Goal: Task Accomplishment & Management: Use online tool/utility

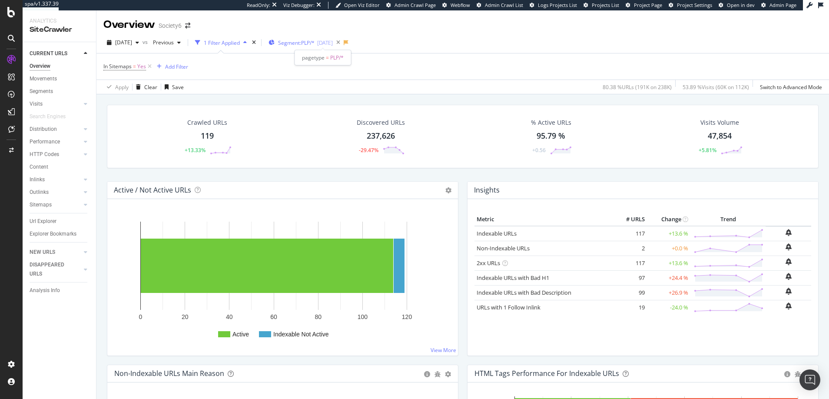
click at [314, 41] on span "Segment: PLP/*" at bounding box center [296, 42] width 36 height 7
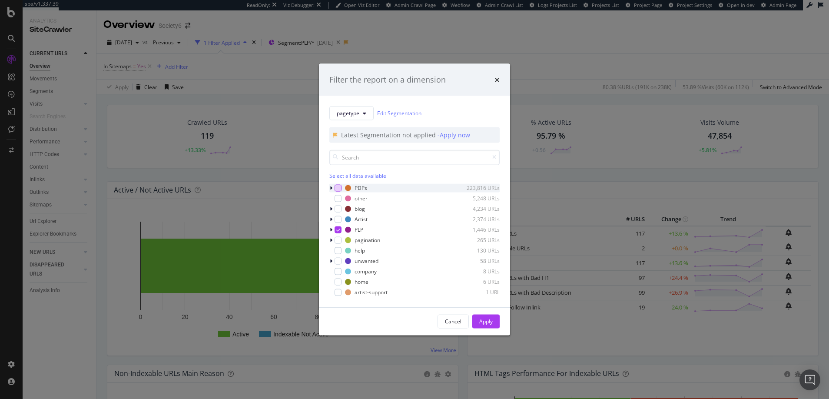
click at [338, 188] on div "modal" at bounding box center [337, 187] width 7 height 7
click at [485, 320] on div "Apply" at bounding box center [485, 320] width 13 height 7
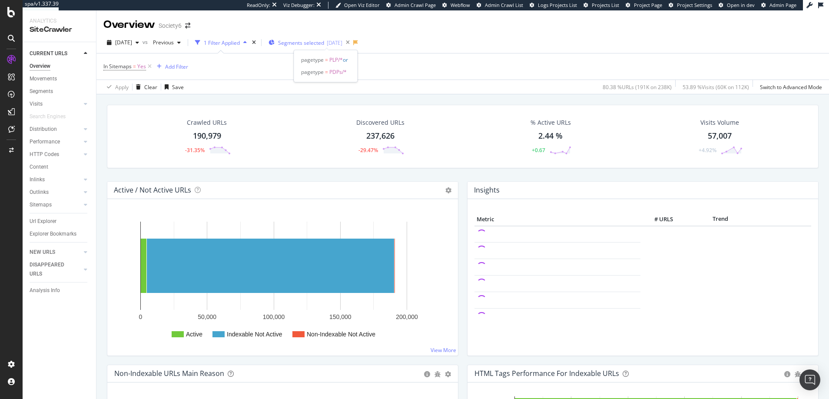
click at [301, 42] on span "Segments selected" at bounding box center [301, 42] width 46 height 7
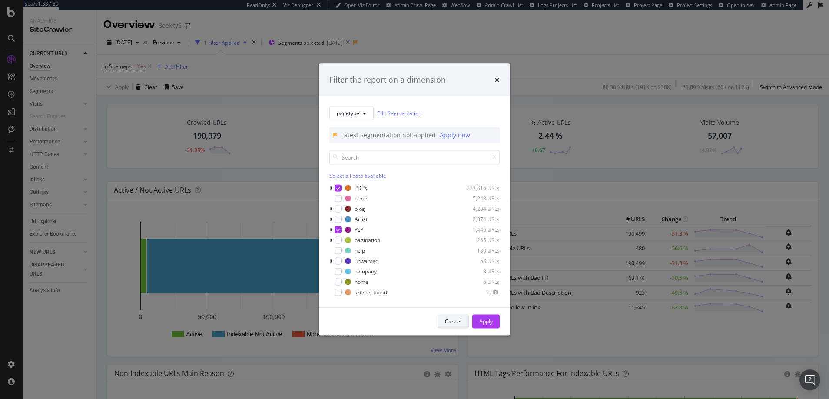
click at [456, 321] on div "Cancel" at bounding box center [453, 320] width 17 height 7
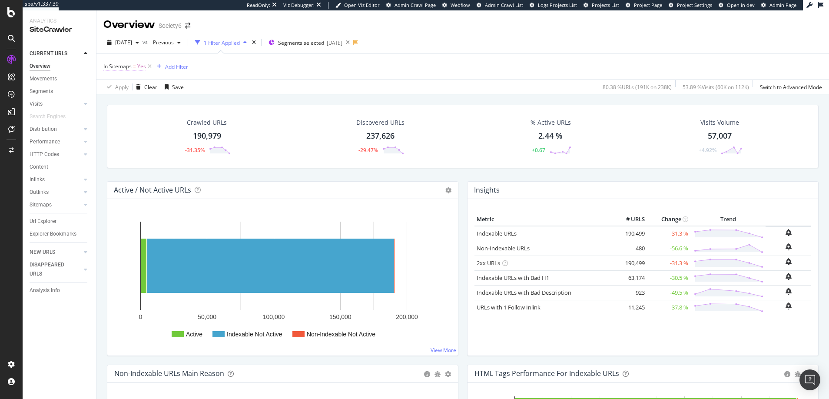
click at [141, 67] on span "Yes" at bounding box center [141, 66] width 9 height 12
click at [122, 99] on icon at bounding box center [123, 100] width 6 height 5
click at [118, 130] on span "No" at bounding box center [118, 129] width 7 height 7
click at [200, 121] on div "Apply" at bounding box center [199, 119] width 13 height 7
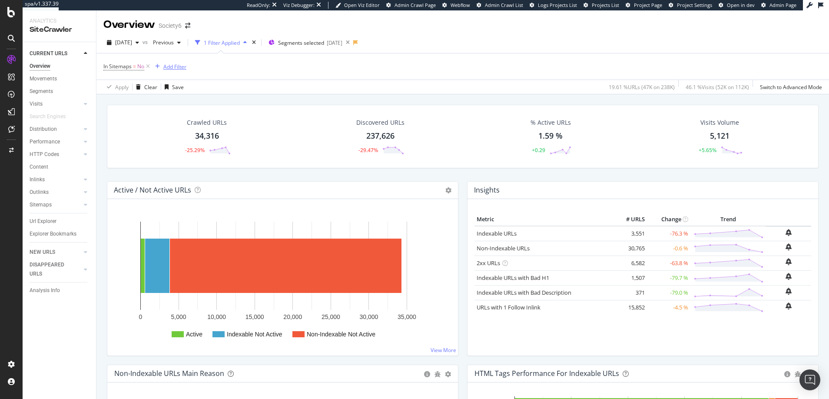
click at [170, 66] on div "Add Filter" at bounding box center [174, 66] width 23 height 7
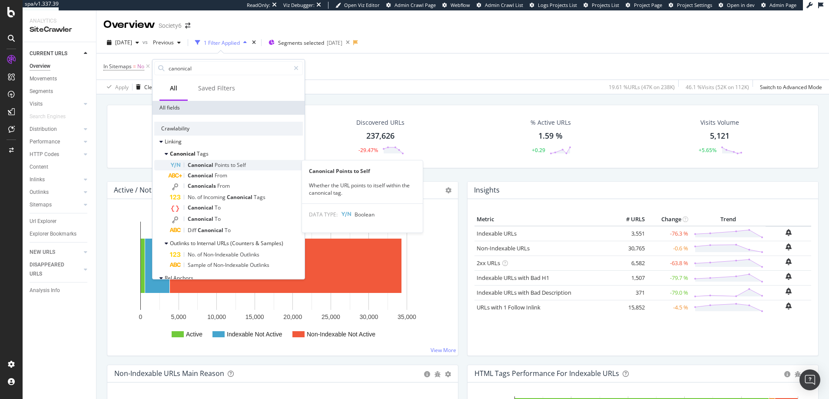
type input "canonical"
click at [202, 166] on span "Canonical" at bounding box center [201, 164] width 27 height 7
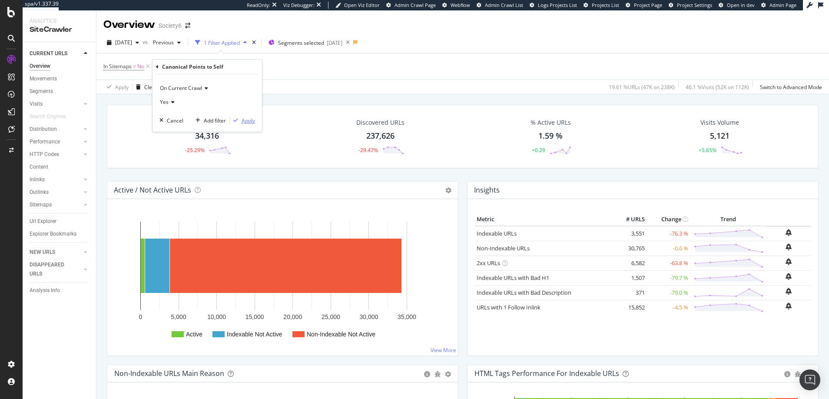
click at [245, 120] on div "Apply" at bounding box center [247, 120] width 13 height 7
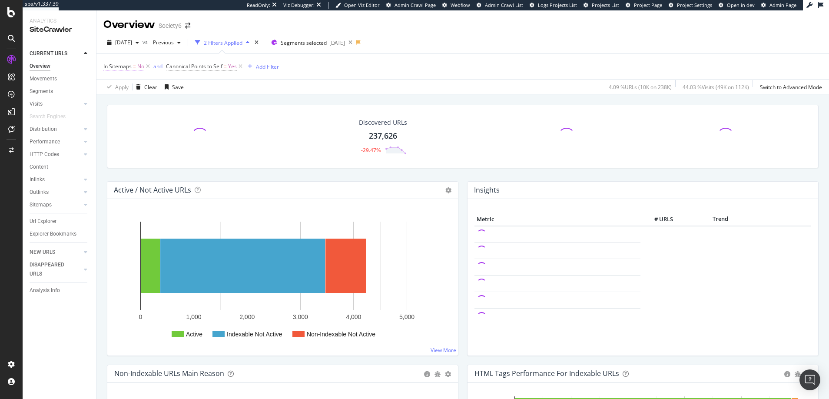
click at [119, 66] on span "In Sitemaps" at bounding box center [117, 66] width 28 height 7
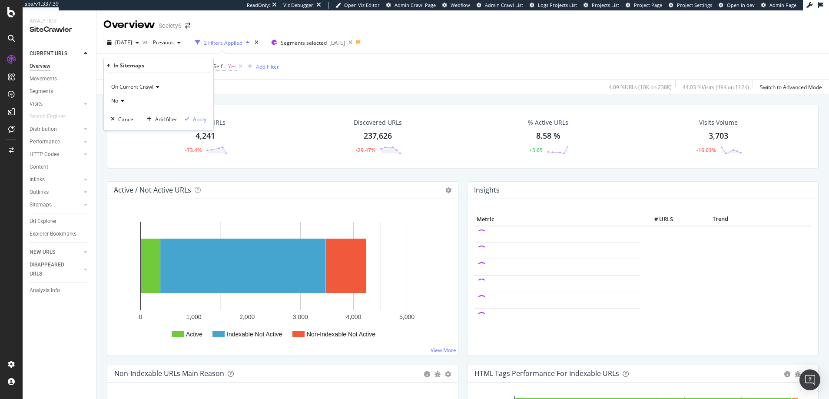
click at [122, 98] on icon at bounding box center [121, 100] width 6 height 5
click at [120, 120] on span "Yes" at bounding box center [119, 118] width 9 height 7
click at [201, 120] on div "Apply" at bounding box center [199, 119] width 13 height 7
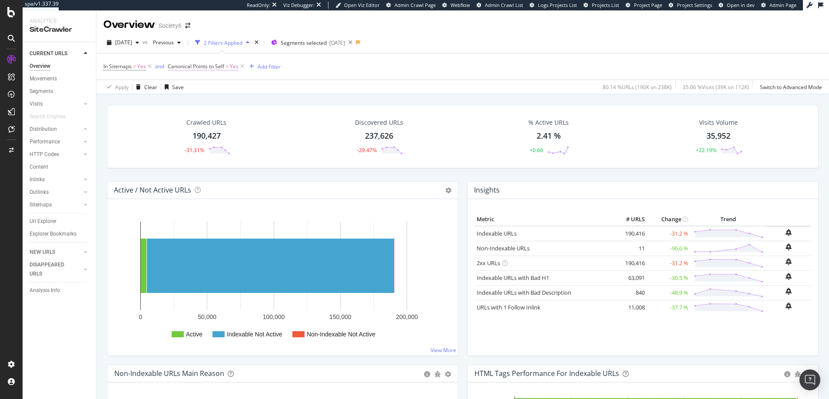
click at [235, 67] on span "Yes" at bounding box center [234, 66] width 9 height 12
click at [188, 99] on icon at bounding box center [187, 100] width 6 height 5
click at [184, 129] on span "No" at bounding box center [182, 129] width 7 height 7
click at [265, 119] on div "Apply" at bounding box center [263, 119] width 13 height 7
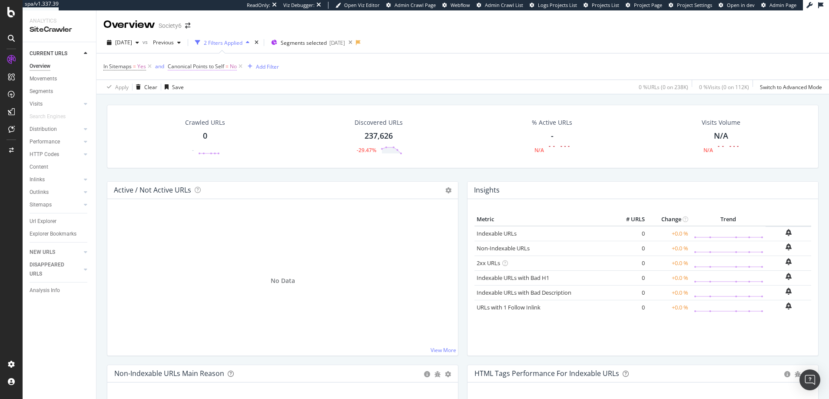
click at [233, 66] on span "No" at bounding box center [233, 66] width 7 height 12
click at [186, 99] on icon at bounding box center [185, 100] width 6 height 5
click at [182, 119] on span "Yes" at bounding box center [183, 118] width 9 height 7
click at [264, 119] on div "Apply" at bounding box center [263, 119] width 13 height 7
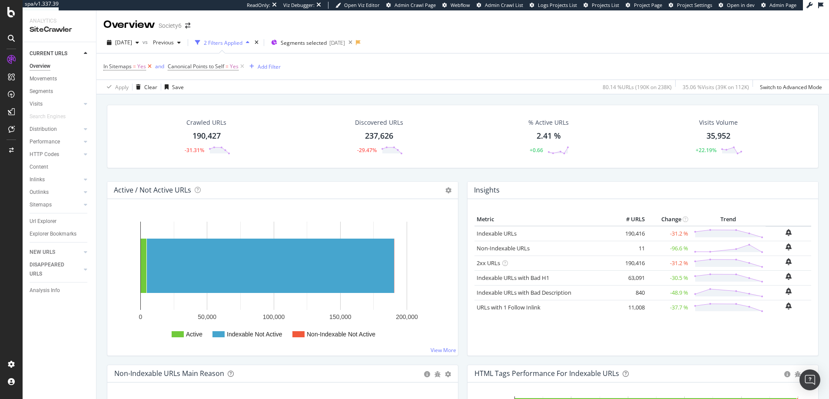
click at [150, 66] on icon at bounding box center [149, 66] width 7 height 9
